Goal: Find specific page/section: Find specific page/section

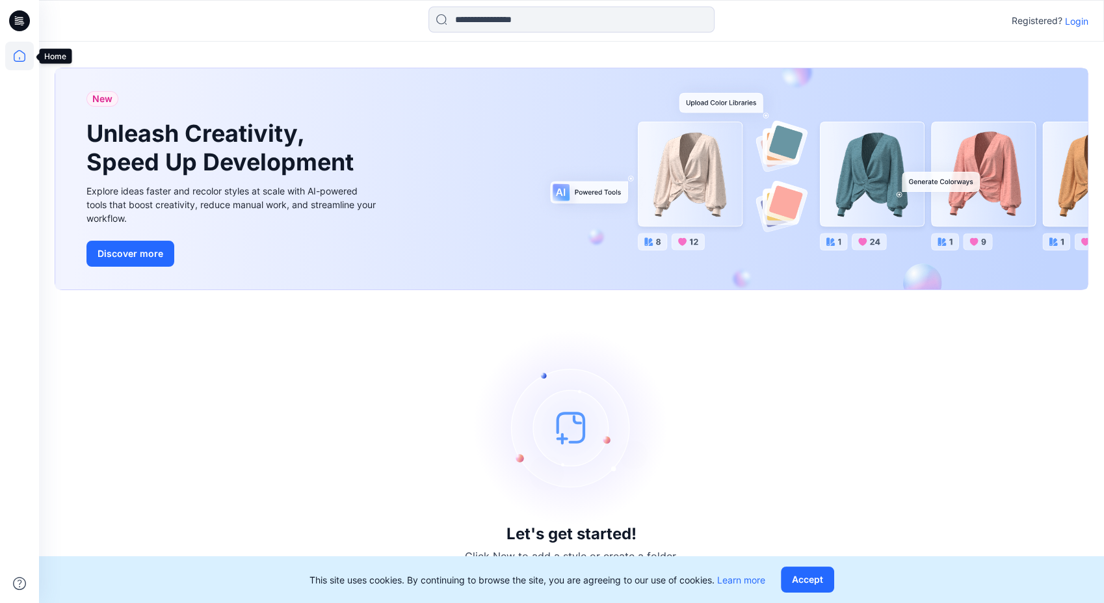
click at [25, 53] on icon at bounding box center [19, 56] width 29 height 29
click at [24, 58] on icon at bounding box center [19, 56] width 29 height 29
click at [1081, 26] on p "Login" at bounding box center [1076, 21] width 23 height 14
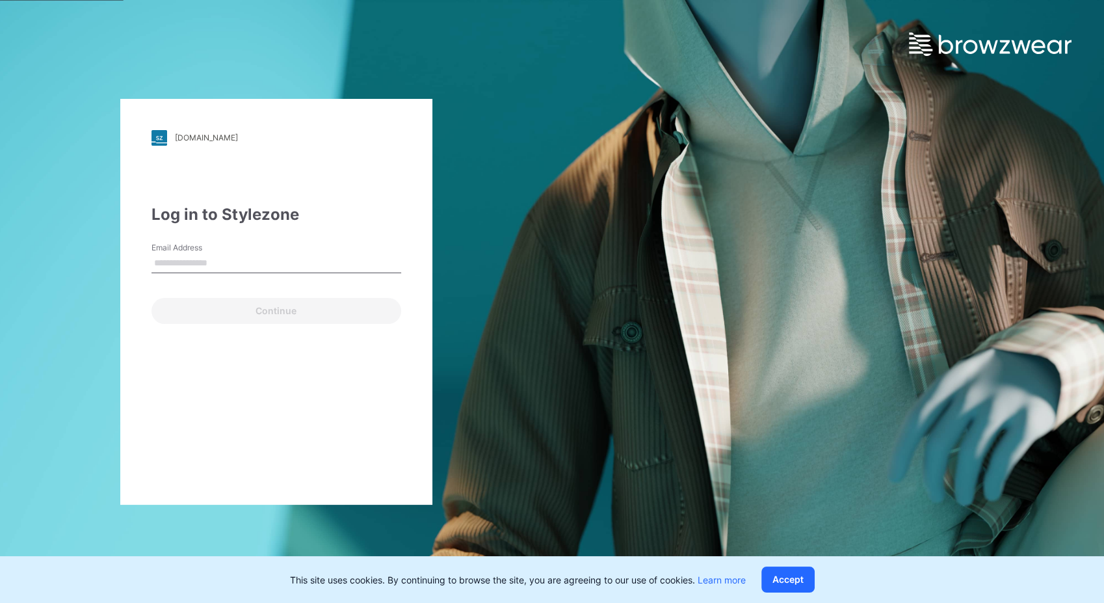
click at [153, 268] on input "Email Address" at bounding box center [277, 264] width 250 height 20
type input "**********"
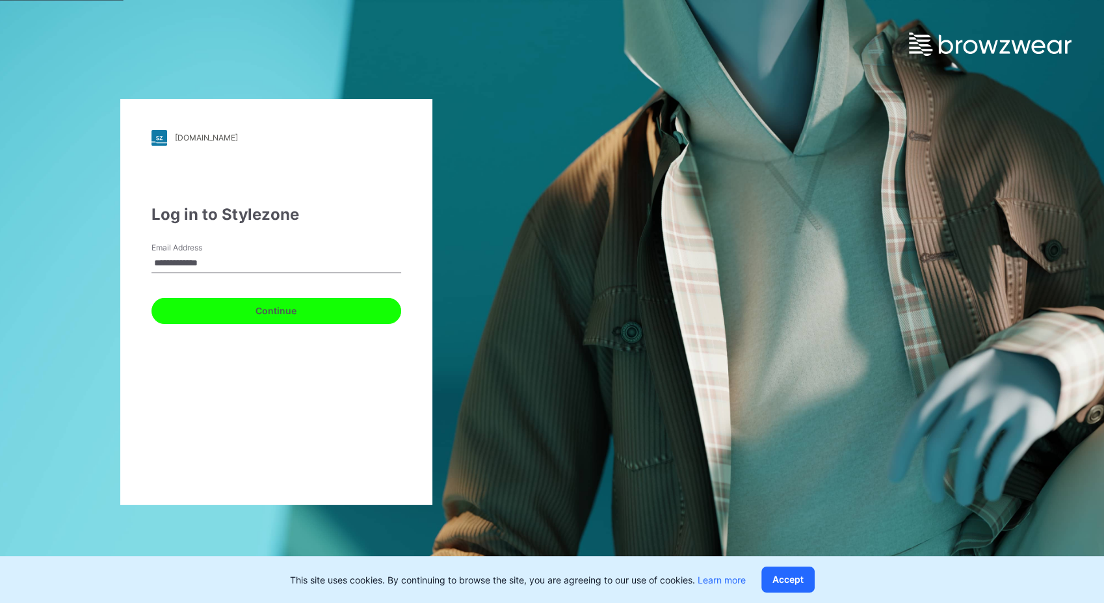
click at [203, 317] on button "Continue" at bounding box center [277, 311] width 250 height 26
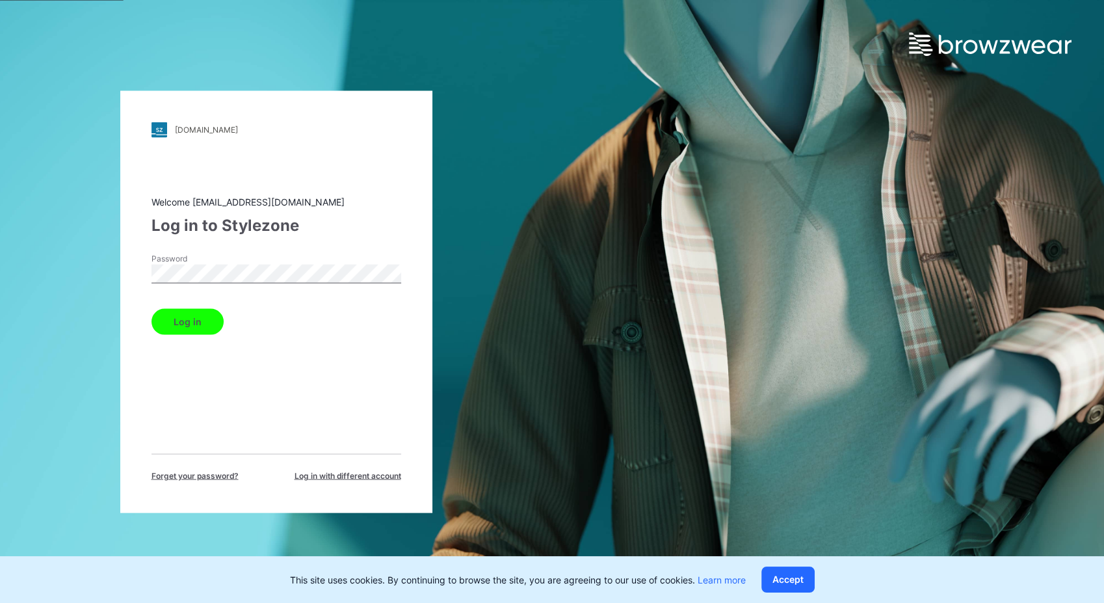
click at [206, 320] on button "Log in" at bounding box center [188, 321] width 72 height 26
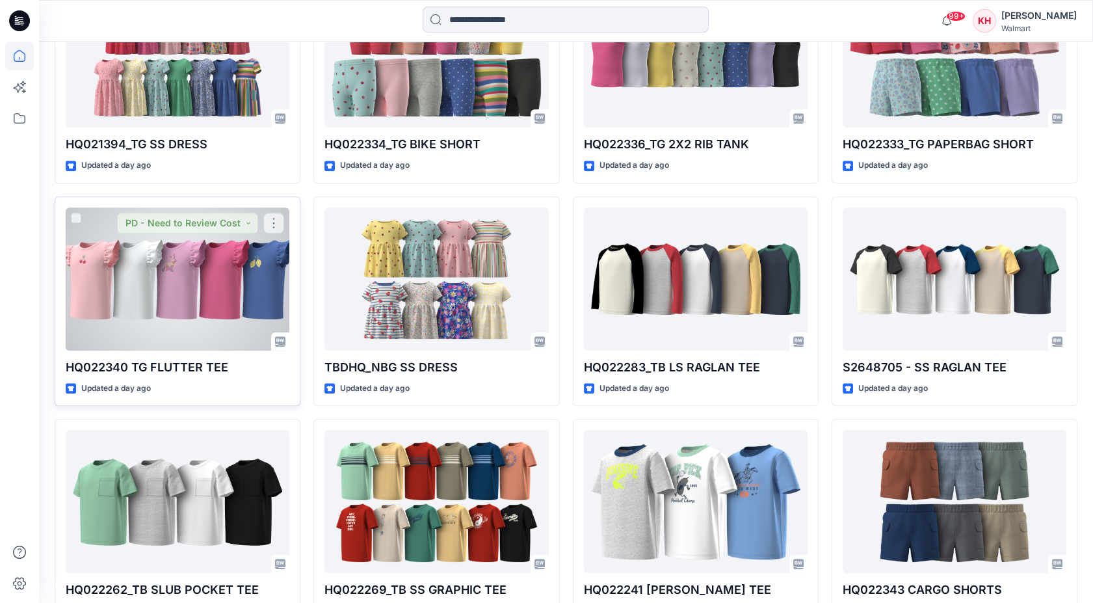
scroll to position [1646, 0]
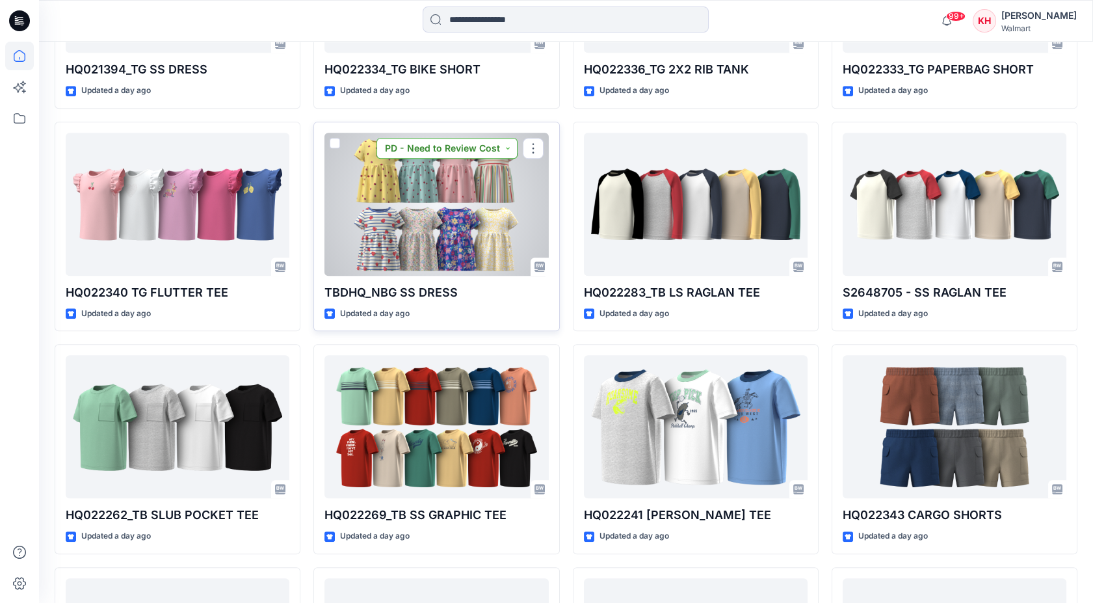
click at [431, 155] on button "PD - Need to Review Cost" at bounding box center [446, 148] width 141 height 21
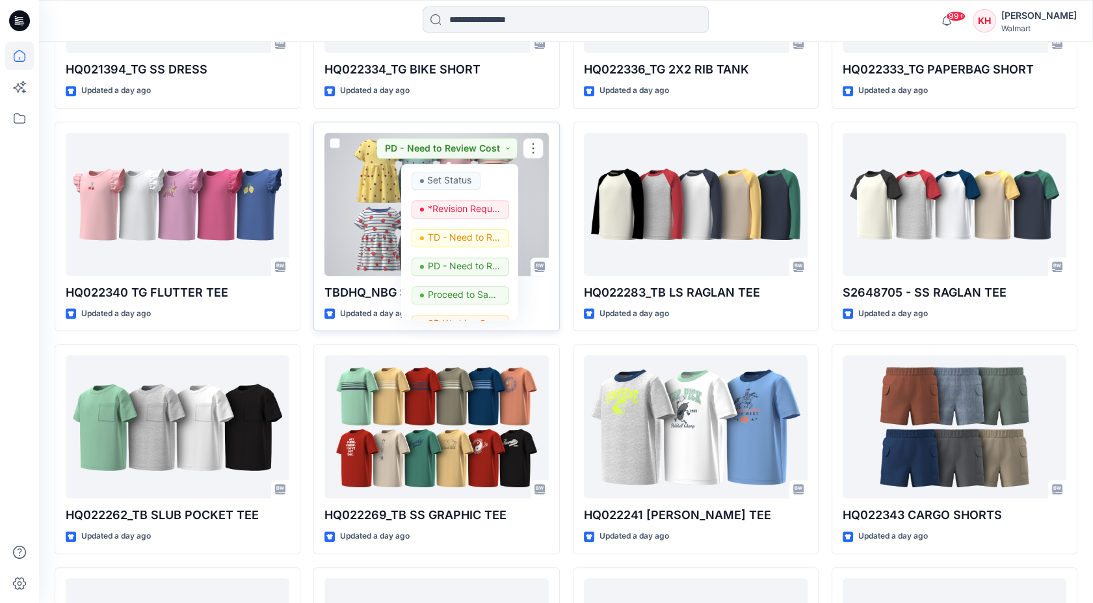
click at [337, 179] on div at bounding box center [436, 204] width 224 height 143
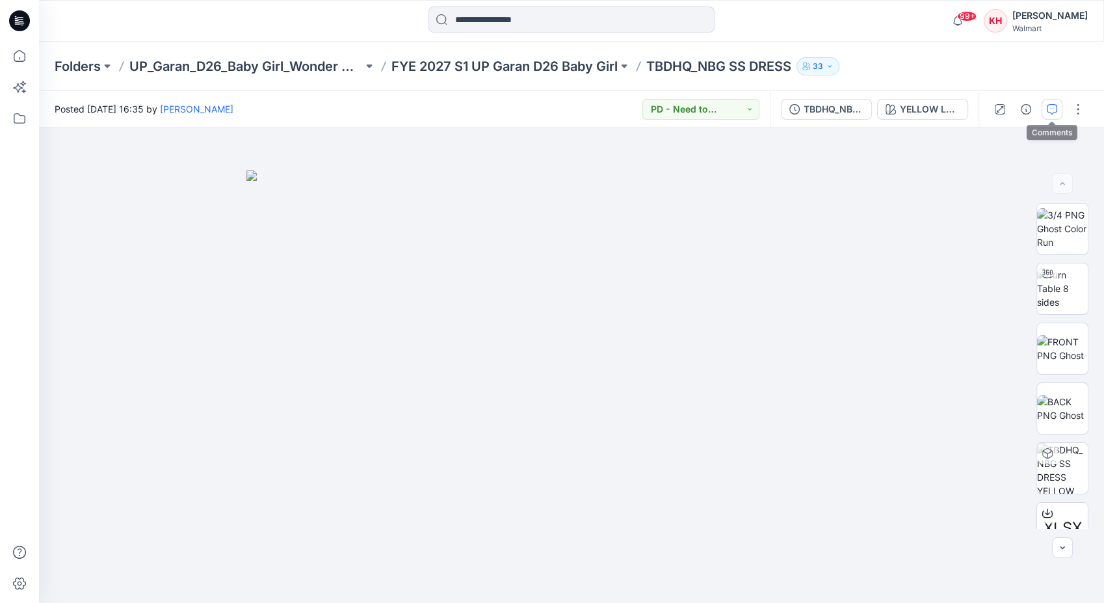
click at [1055, 106] on icon "button" at bounding box center [1052, 109] width 10 height 10
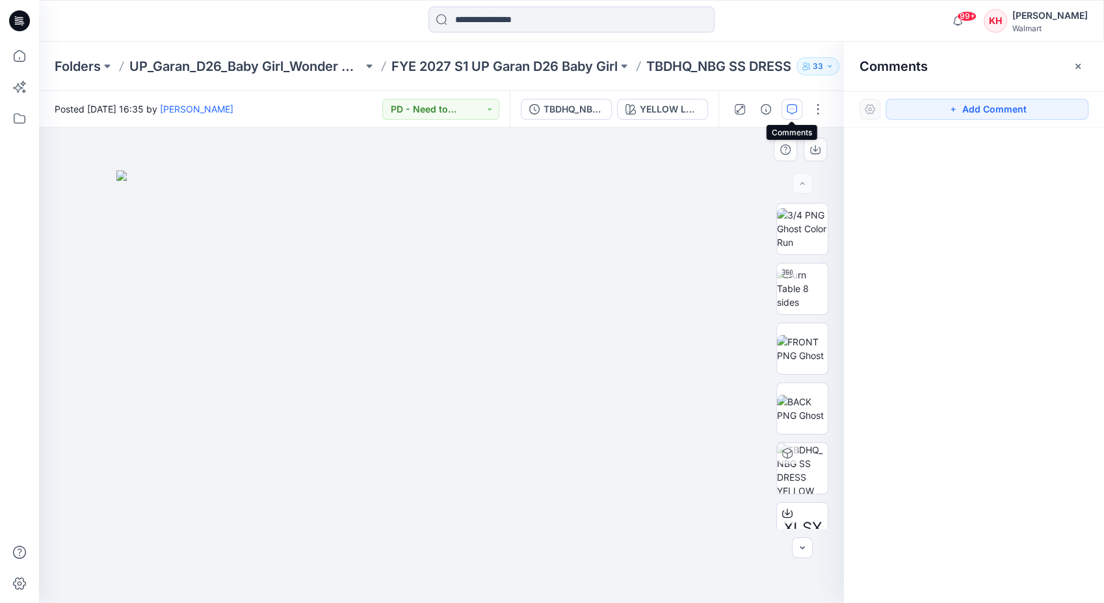
drag, startPoint x: 208, startPoint y: 159, endPoint x: 432, endPoint y: 304, distance: 267.1
click at [432, 308] on div at bounding box center [441, 364] width 805 height 475
click at [536, 70] on p "FYE 2027 S1 UP Garan D26 Baby Girl" at bounding box center [504, 66] width 226 height 18
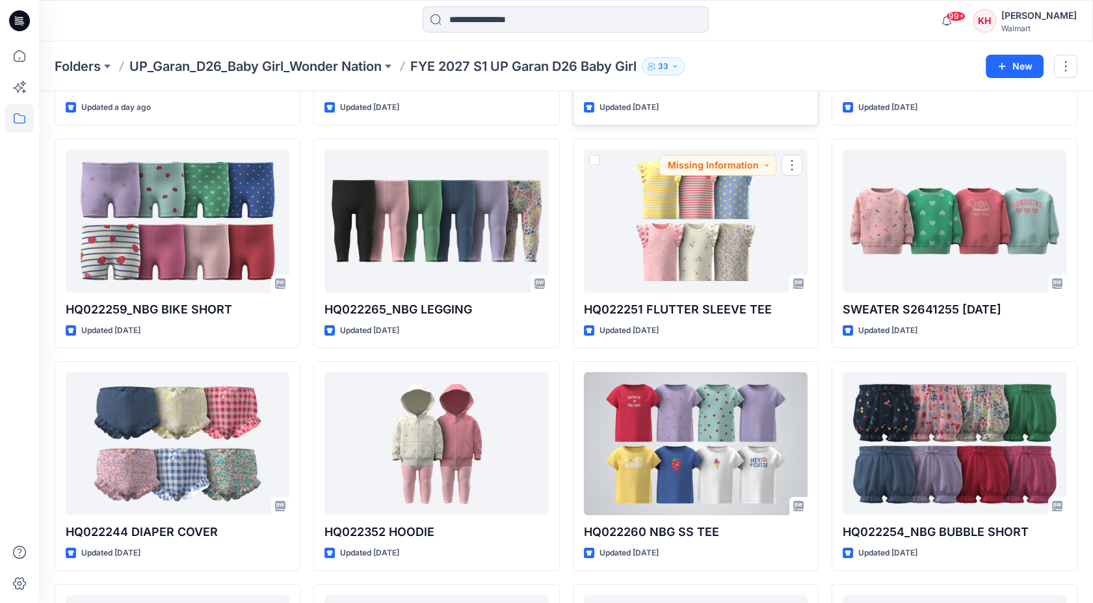
scroll to position [375, 0]
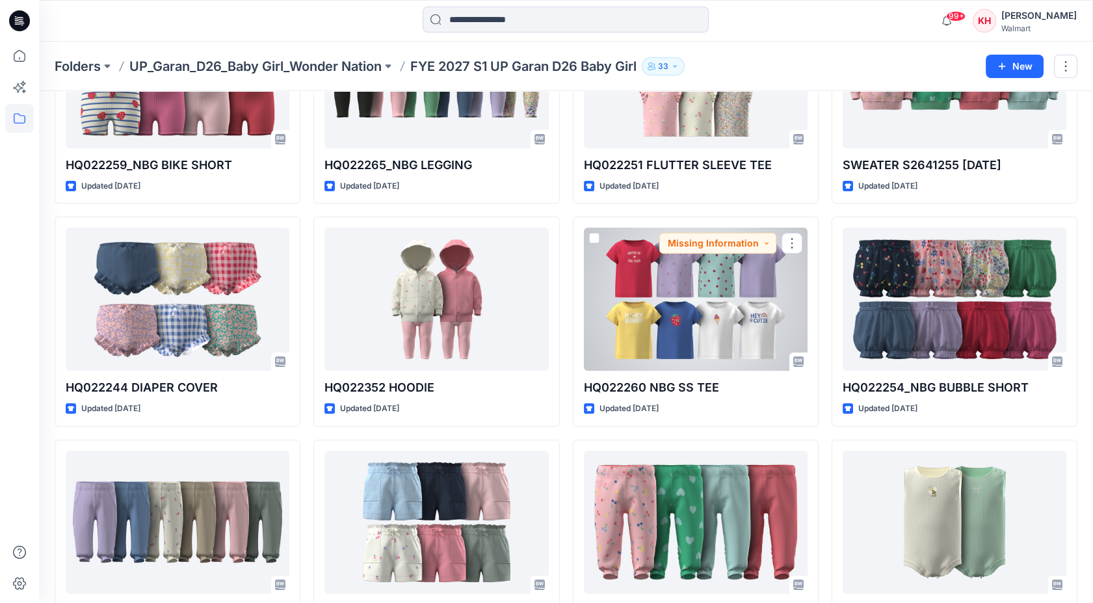
click at [632, 313] on div at bounding box center [696, 299] width 224 height 143
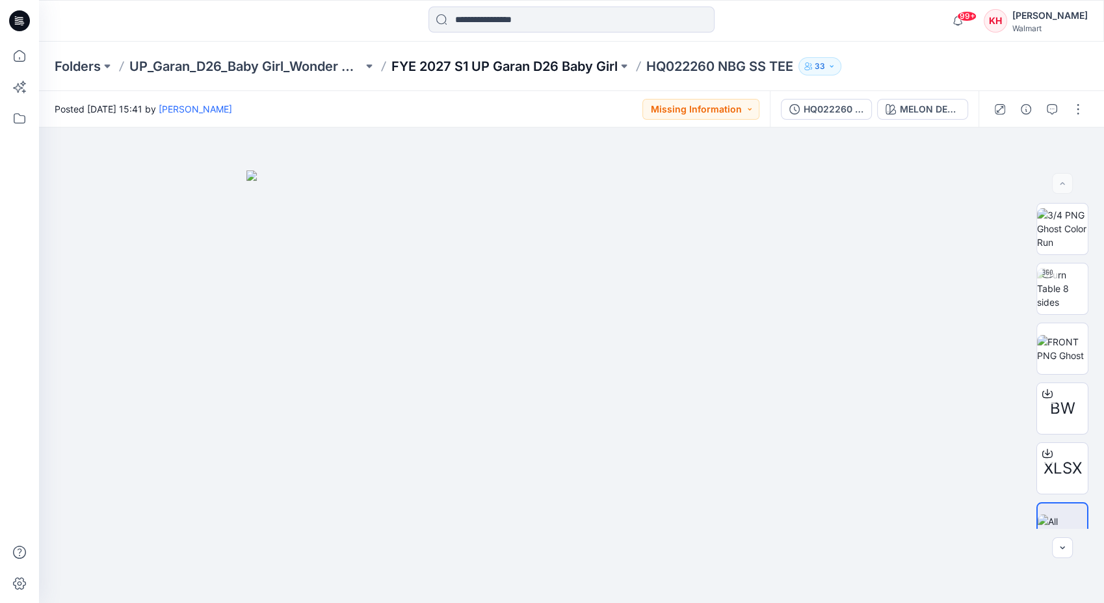
click at [474, 67] on p "FYE 2027 S1 UP Garan D26 Baby Girl" at bounding box center [504, 66] width 226 height 18
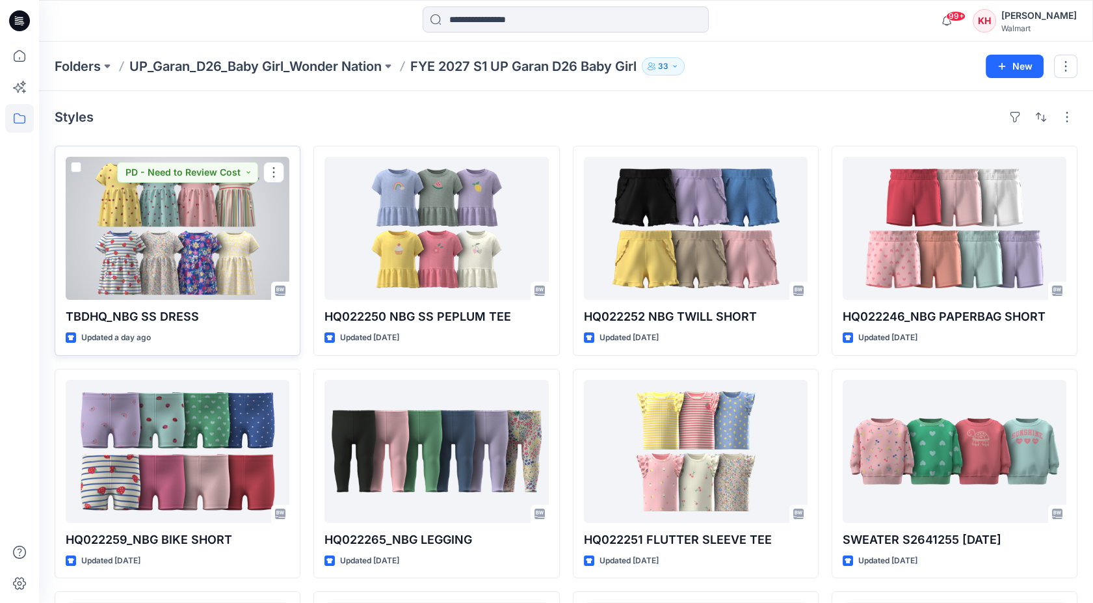
click at [161, 213] on div at bounding box center [178, 228] width 224 height 143
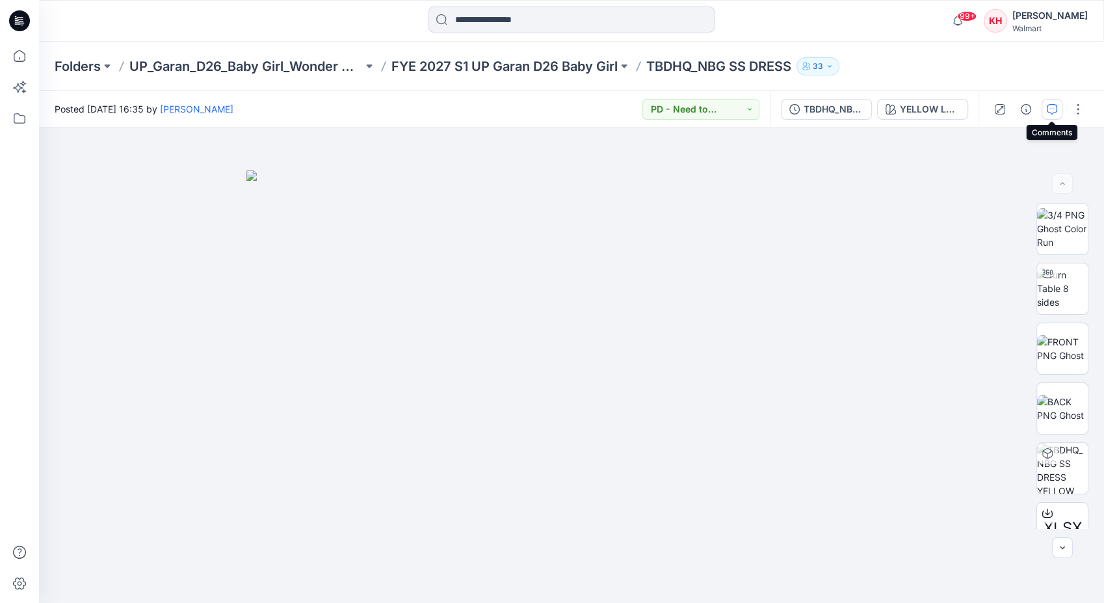
click at [1061, 108] on button "button" at bounding box center [1052, 109] width 21 height 21
